Goal: Task Accomplishment & Management: Manage account settings

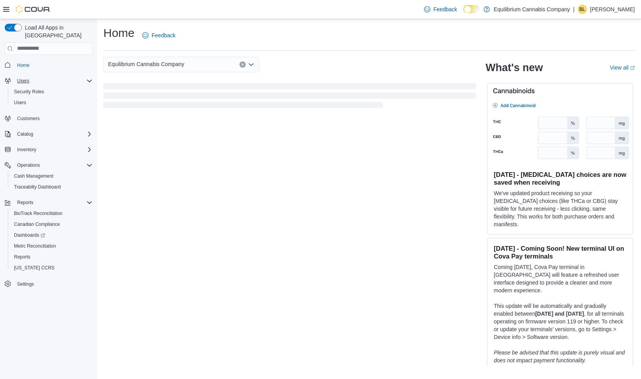
click at [26, 78] on span "Users" at bounding box center [23, 81] width 12 height 6
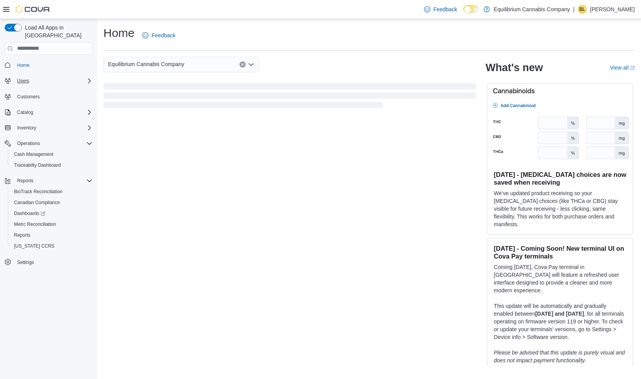
click at [25, 78] on span "Users" at bounding box center [23, 81] width 12 height 6
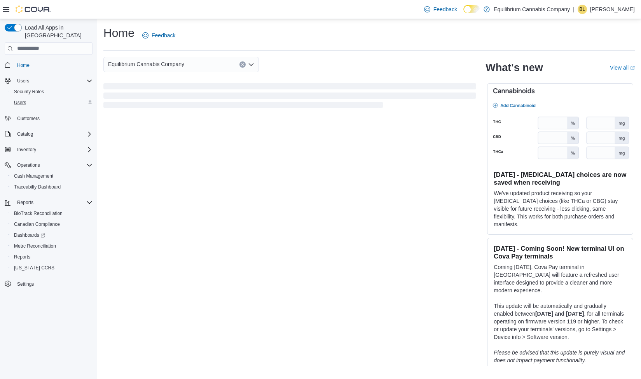
click at [23, 100] on span "Users" at bounding box center [20, 103] width 12 height 6
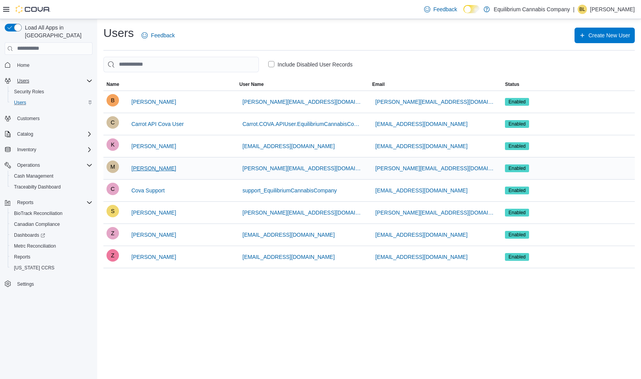
click at [151, 170] on span "[PERSON_NAME]" at bounding box center [153, 168] width 45 height 8
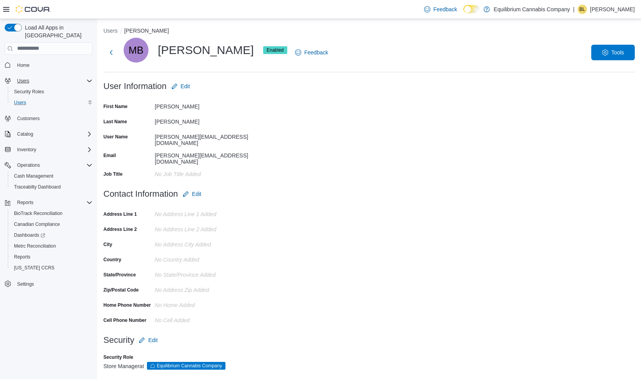
scroll to position [1, 0]
click at [153, 337] on span "Edit" at bounding box center [152, 341] width 9 height 8
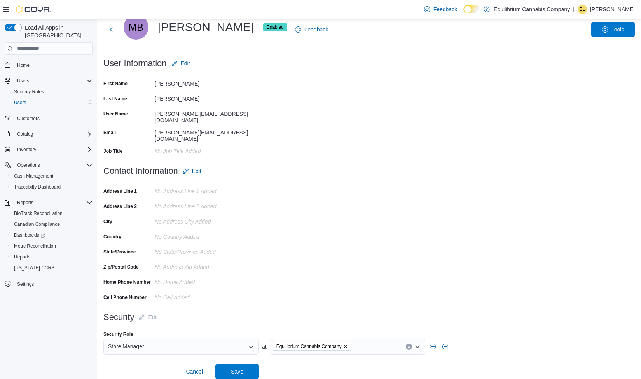
scroll to position [24, 0]
click at [251, 344] on icon "Open list of options" at bounding box center [251, 347] width 6 height 6
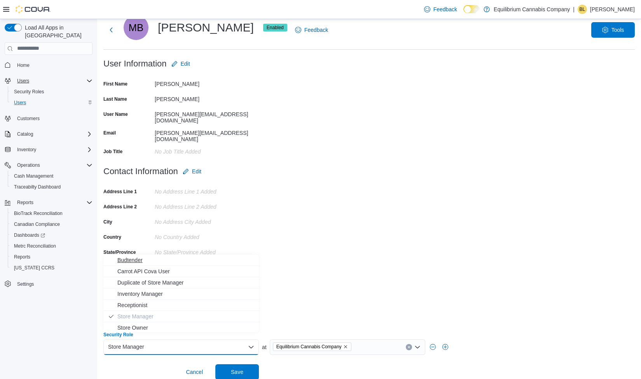
click at [132, 258] on span "Budtender" at bounding box center [185, 260] width 137 height 8
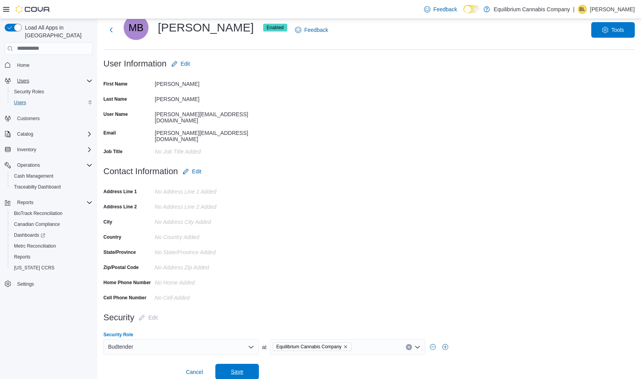
click at [238, 368] on span "Save" at bounding box center [237, 372] width 12 height 8
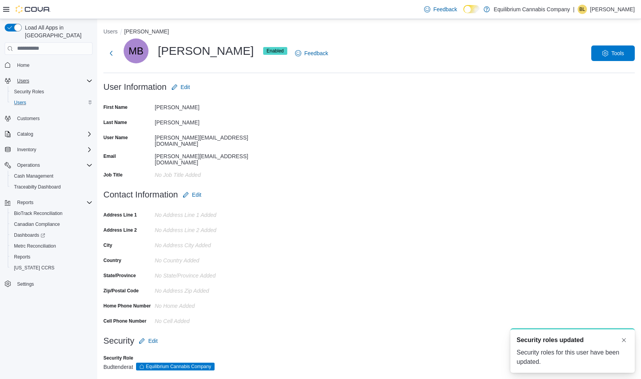
scroll to position [0, 0]
click at [626, 339] on button "Dismiss toast" at bounding box center [623, 339] width 9 height 9
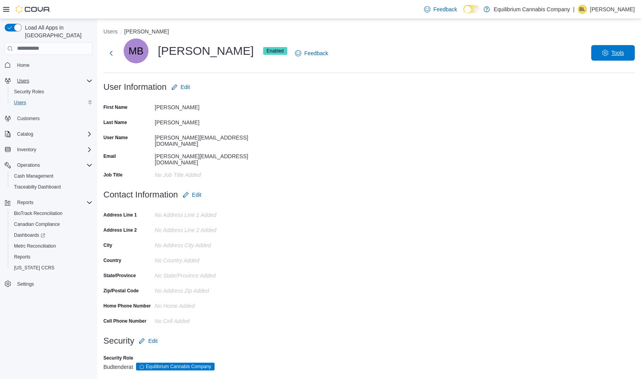
click at [609, 56] on span "Tools" at bounding box center [613, 53] width 34 height 16
click at [599, 87] on span "Disable User" at bounding box center [601, 88] width 36 height 9
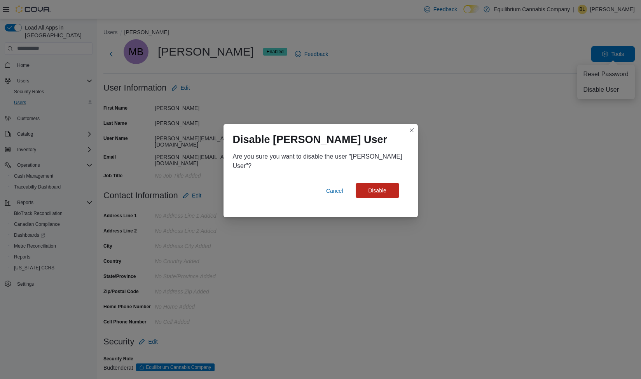
click at [384, 188] on span "Disable" at bounding box center [377, 191] width 18 height 8
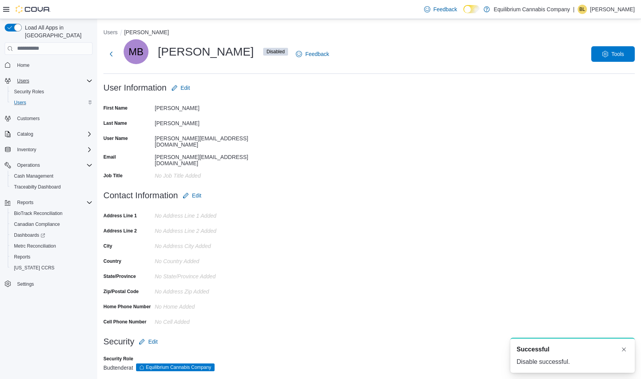
click at [378, 213] on form "Contact Information Edit Address Line 1 No Address Line 1 added Address Line 2 …" at bounding box center [368, 261] width 531 height 146
click at [27, 199] on span "Reports" at bounding box center [25, 202] width 16 height 6
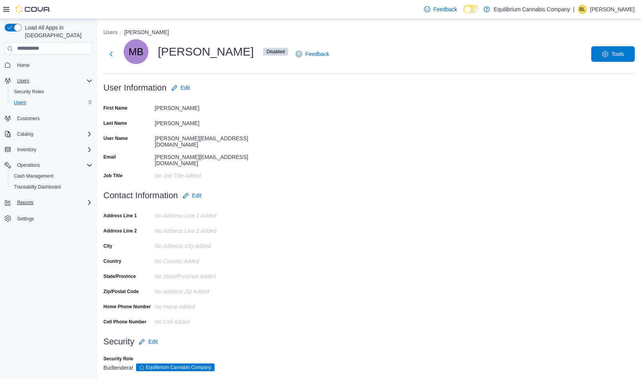
click at [23, 78] on span "Users" at bounding box center [23, 81] width 12 height 6
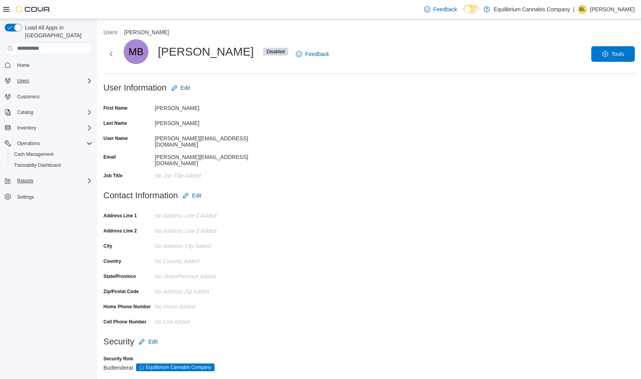
click at [23, 78] on span "Users" at bounding box center [23, 81] width 12 height 6
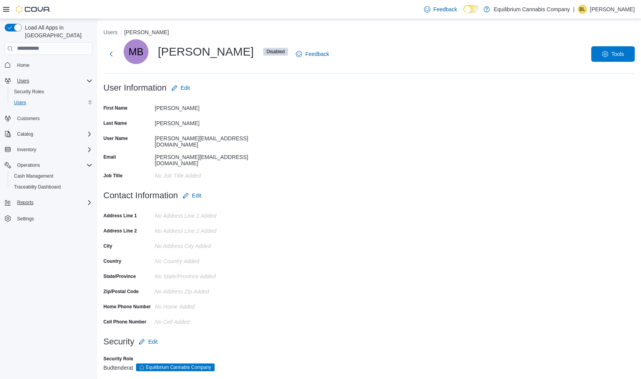
click at [21, 100] on span "Users" at bounding box center [20, 103] width 12 height 6
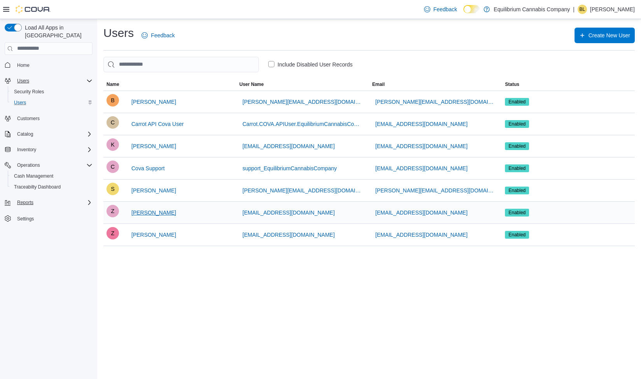
click at [144, 215] on span "[PERSON_NAME]" at bounding box center [153, 213] width 45 height 8
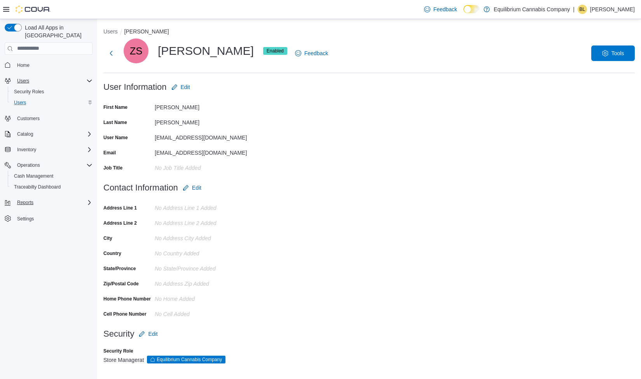
scroll to position [1, 0]
